Goal: Find specific page/section: Find specific page/section

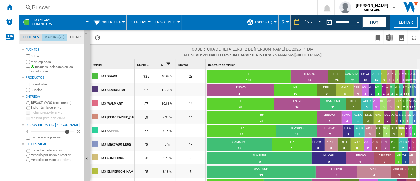
click at [60, 38] on md-tab-item "Marcas (25)" at bounding box center [54, 37] width 25 height 7
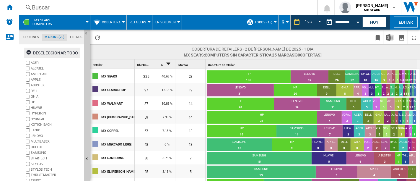
click at [30, 51] on ng-md-icon "button" at bounding box center [29, 53] width 7 height 7
click at [33, 35] on md-tab-item "Opciones" at bounding box center [31, 37] width 22 height 7
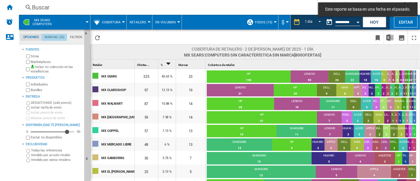
click at [50, 37] on md-tab-item "Marcas (25)" at bounding box center [54, 37] width 25 height 7
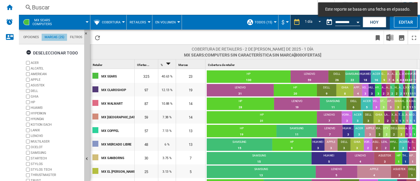
click at [48, 37] on md-tab-item "Marcas (25)" at bounding box center [54, 37] width 25 height 7
click at [80, 37] on md-tab-item "Filtros" at bounding box center [76, 37] width 18 height 7
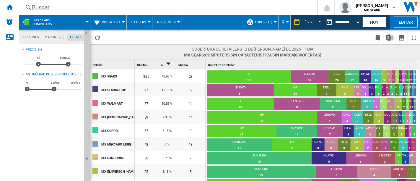
click at [26, 41] on md-tabs-canvas "Opciones Marcas (25) Filtros Opciones Marcas (25) Filtros" at bounding box center [54, 37] width 71 height 15
click at [30, 37] on md-tab-item "Opciones" at bounding box center [30, 37] width 21 height 7
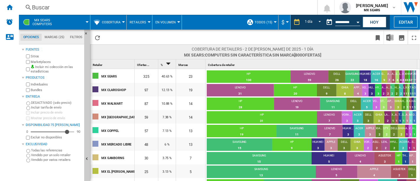
click at [50, 25] on span "MX SEARS Computers" at bounding box center [41, 22] width 19 height 8
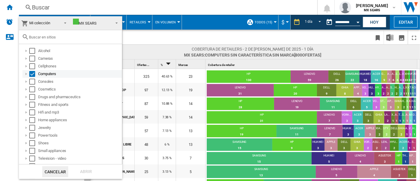
click at [45, 71] on div "Computers" at bounding box center [79, 74] width 83 height 6
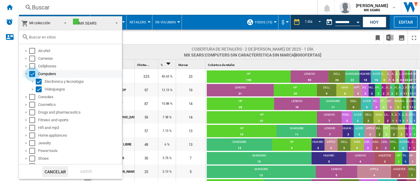
click at [32, 74] on div "Select" at bounding box center [32, 74] width 6 height 6
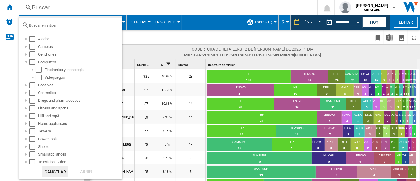
scroll to position [0, 0]
